Goal: Book appointment/travel/reservation

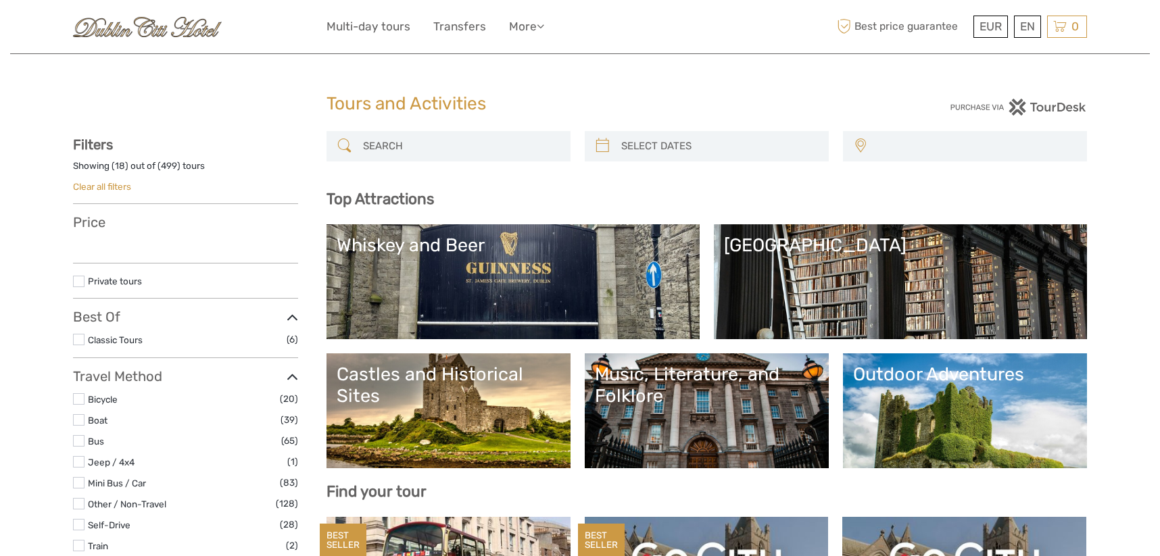
select select
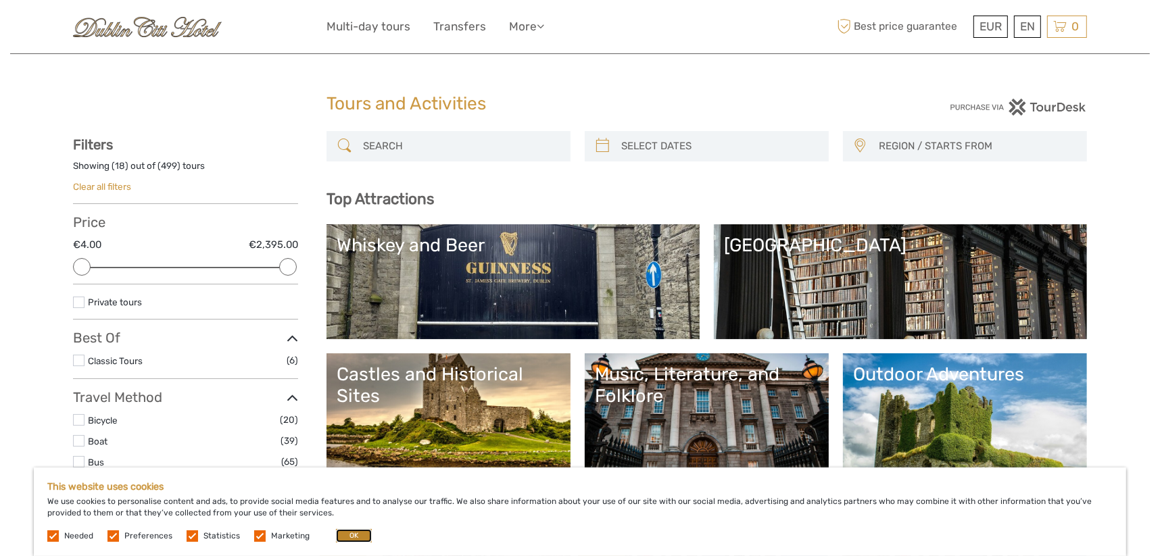
click at [347, 535] on button "OK" at bounding box center [354, 536] width 36 height 14
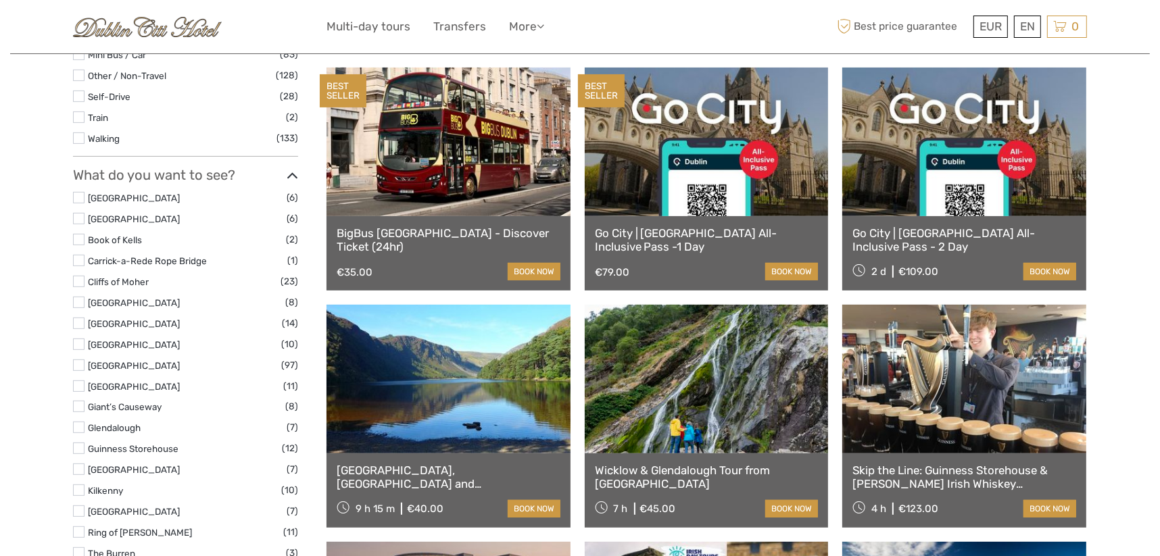
scroll to position [450, 0]
click at [480, 395] on link at bounding box center [448, 378] width 244 height 149
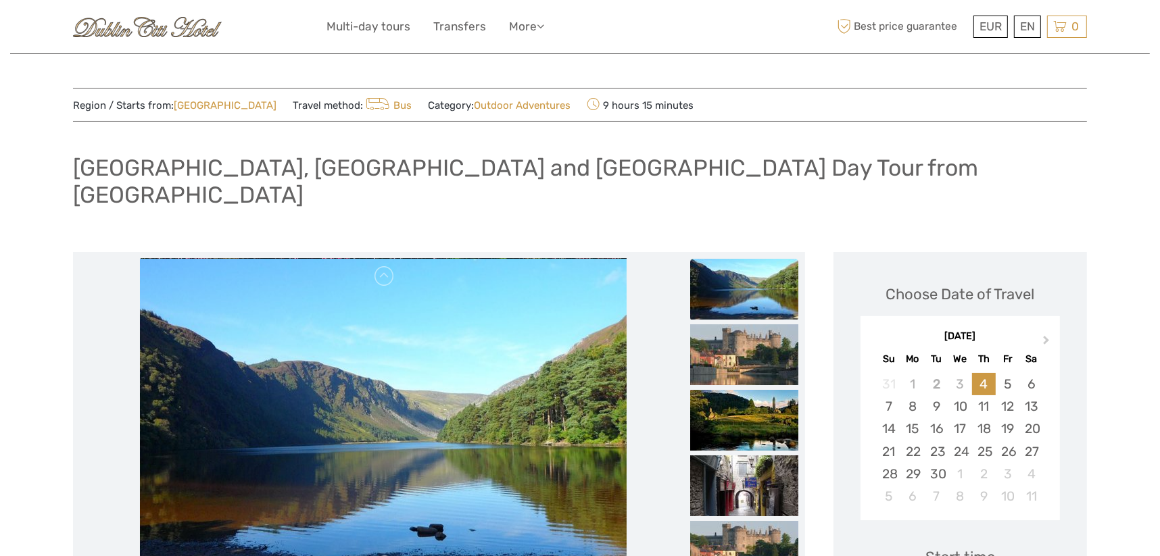
click at [505, 339] on img at bounding box center [383, 421] width 487 height 324
click at [748, 268] on img at bounding box center [744, 289] width 108 height 61
click at [744, 327] on img at bounding box center [744, 354] width 108 height 61
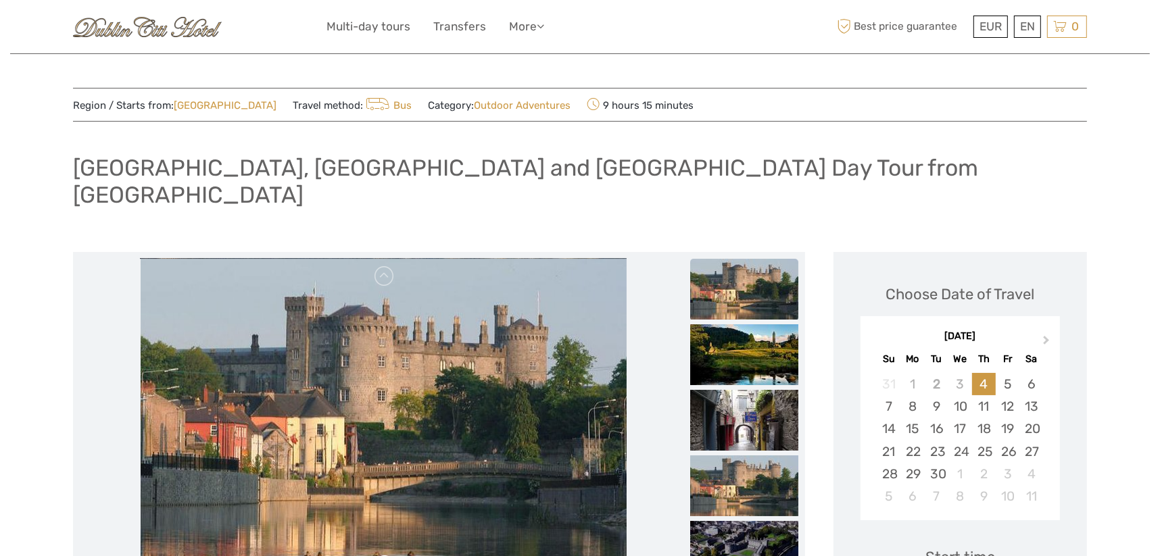
click at [380, 555] on link at bounding box center [385, 566] width 22 height 22
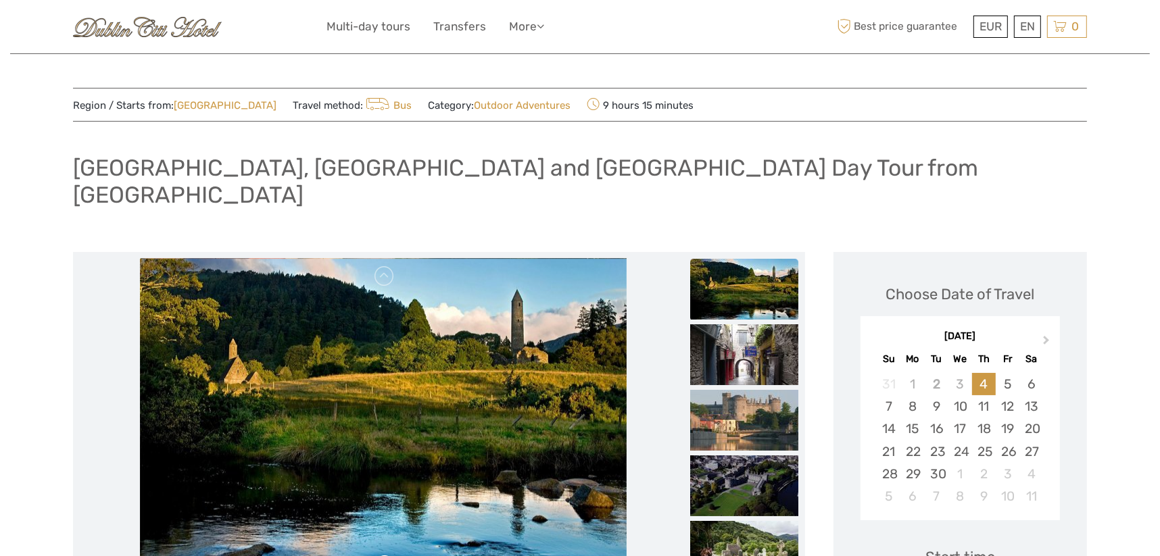
click at [380, 555] on link at bounding box center [385, 566] width 22 height 22
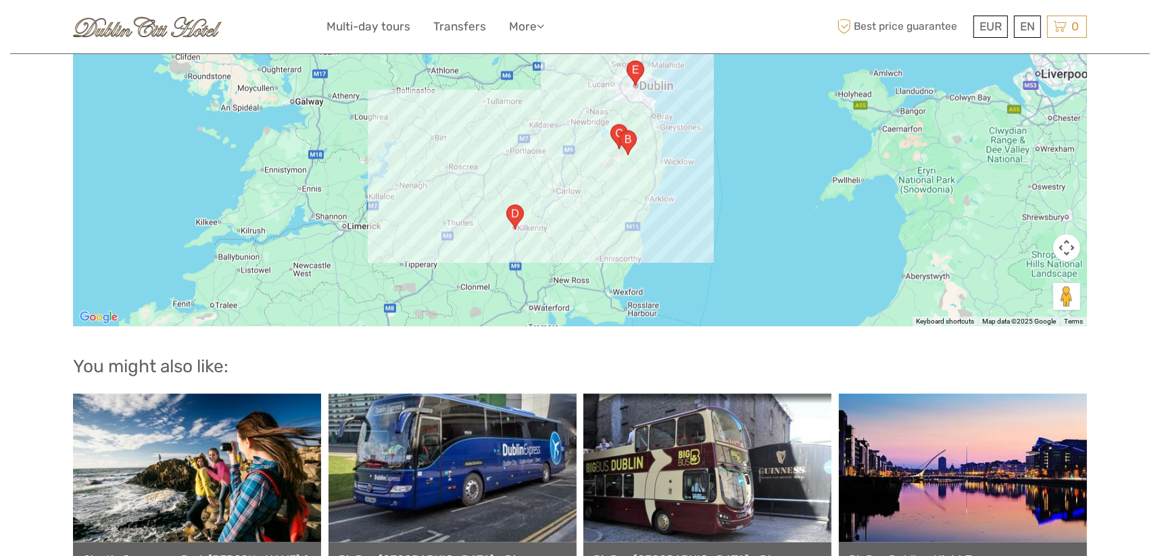
scroll to position [1576, 0]
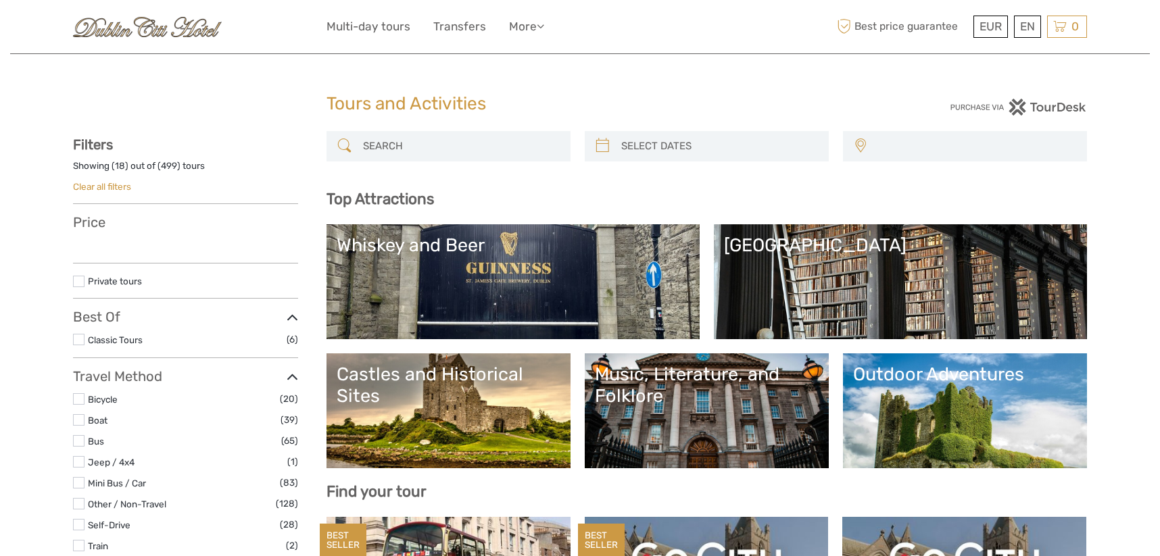
select select
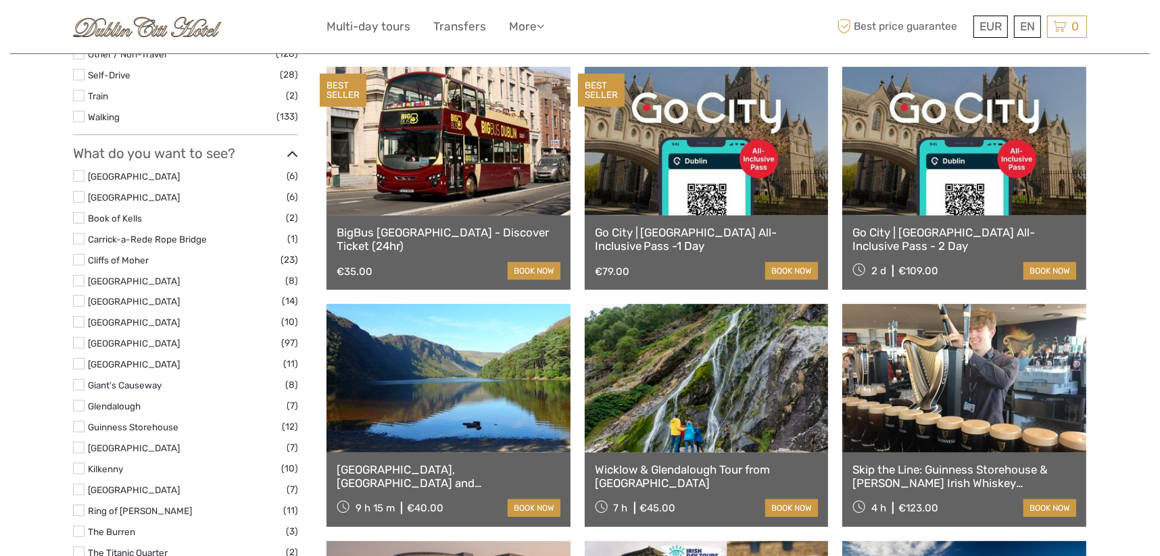
select select
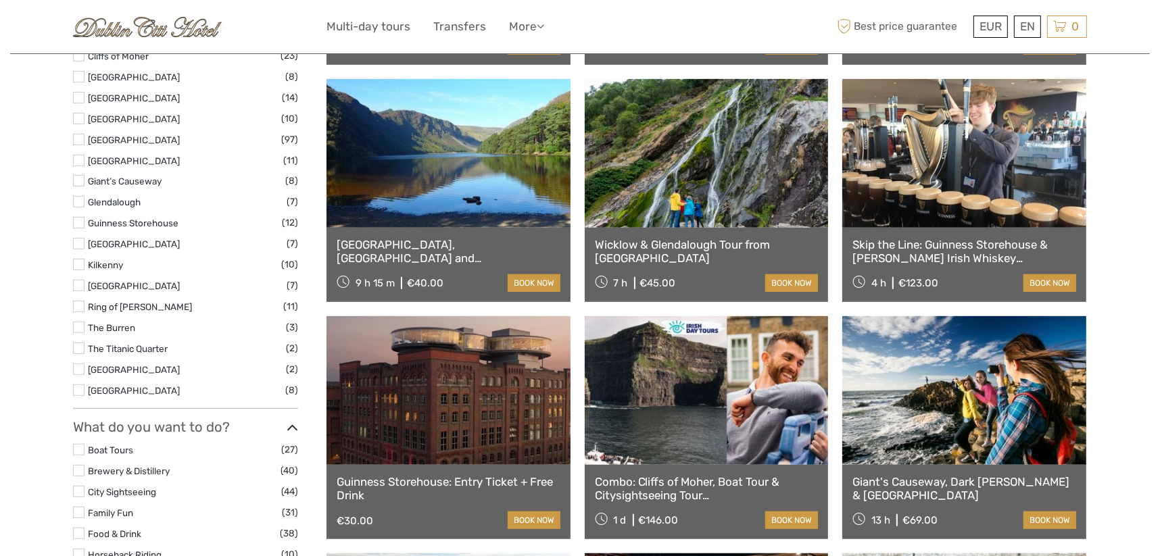
click at [947, 375] on link at bounding box center [964, 390] width 244 height 149
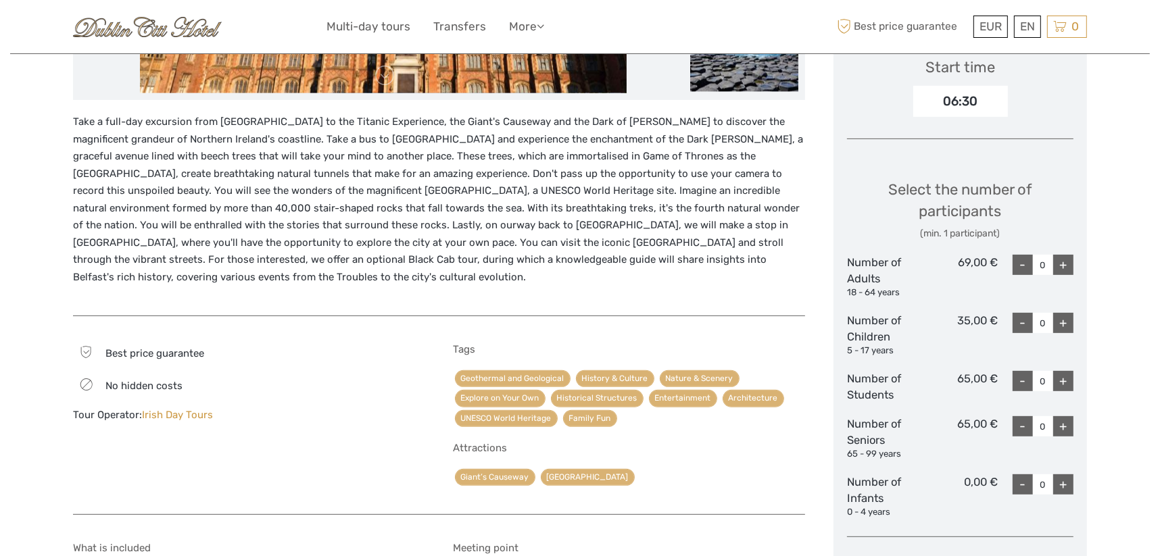
scroll to position [450, 0]
